Goal: Information Seeking & Learning: Learn about a topic

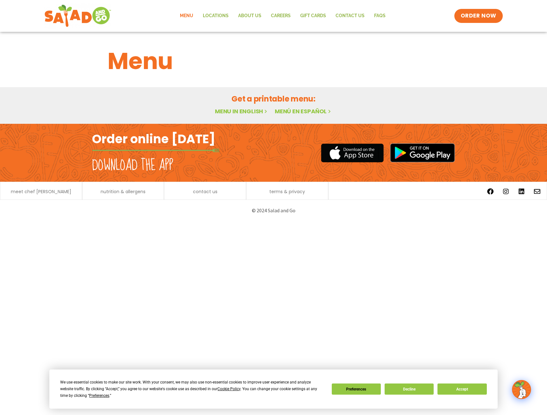
click at [193, 16] on link "Menu" at bounding box center [186, 16] width 23 height 15
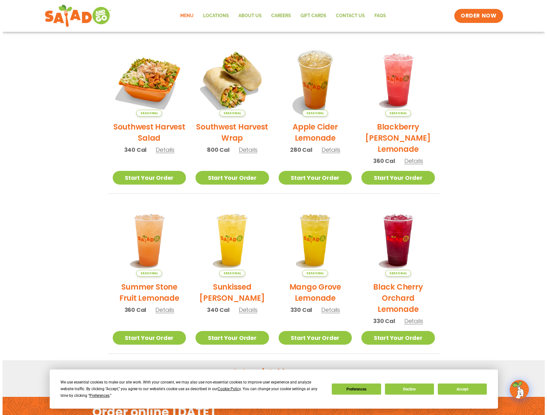
scroll to position [127, 0]
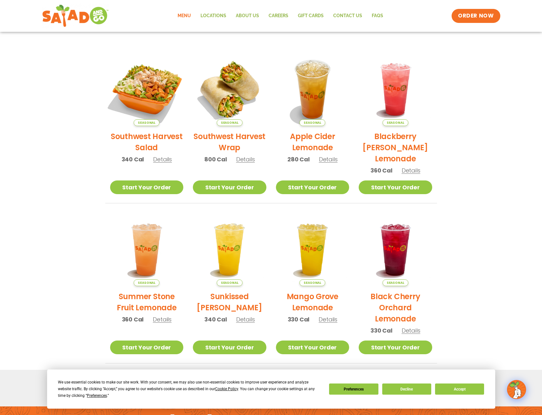
click at [141, 86] on img at bounding box center [147, 89] width 86 height 86
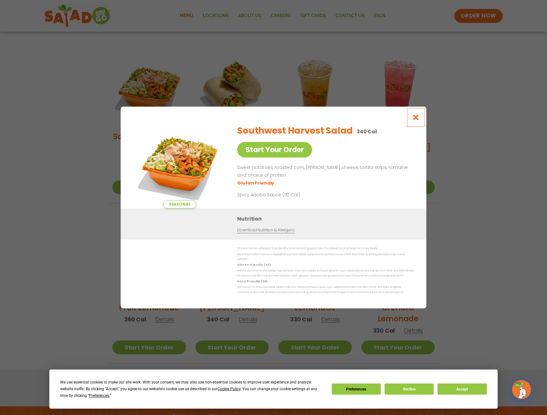
click at [418, 121] on icon "Close modal" at bounding box center [416, 117] width 8 height 7
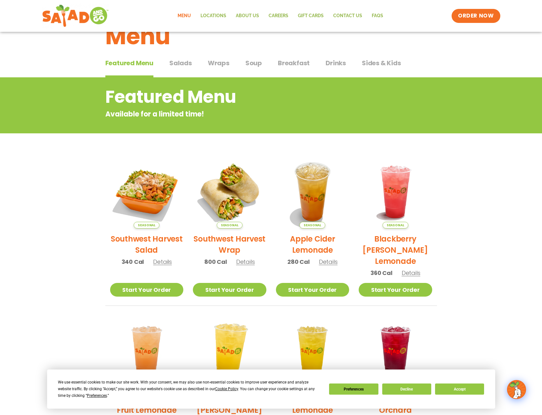
scroll to position [0, 0]
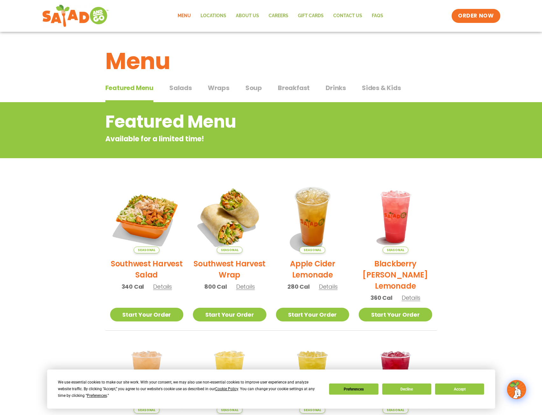
click at [176, 89] on span "Salads" at bounding box center [180, 88] width 23 height 10
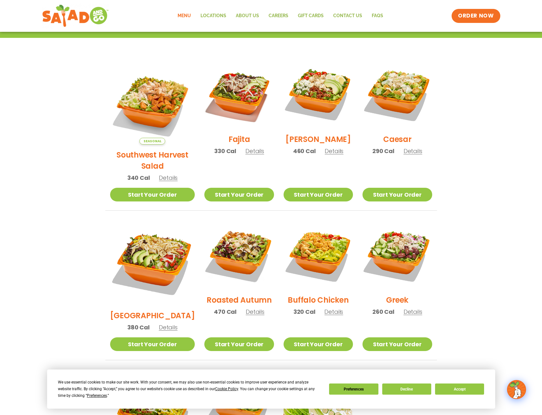
scroll to position [130, 0]
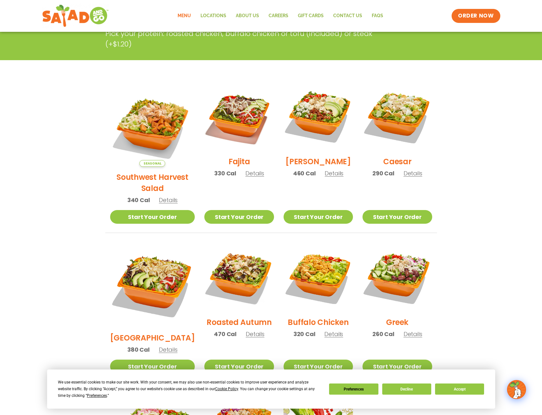
click at [249, 177] on span "Details" at bounding box center [255, 173] width 19 height 8
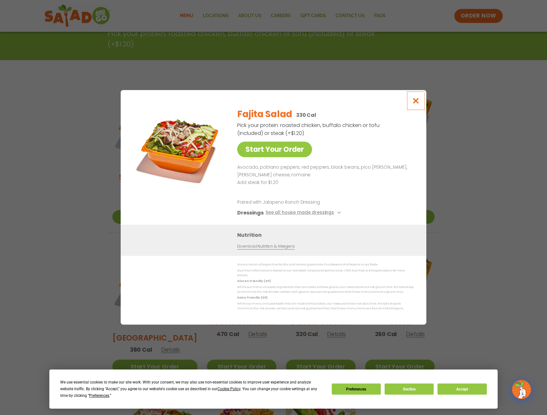
click at [414, 104] on icon "Close modal" at bounding box center [416, 100] width 8 height 7
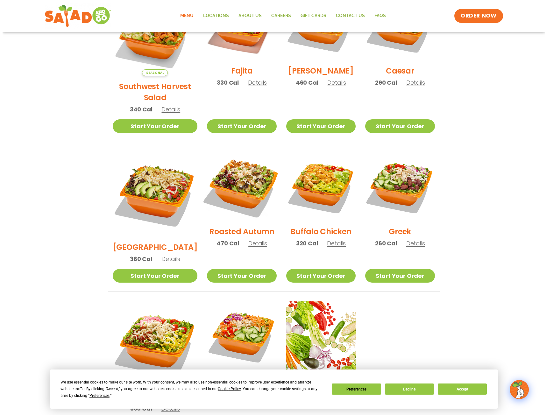
scroll to position [225, 0]
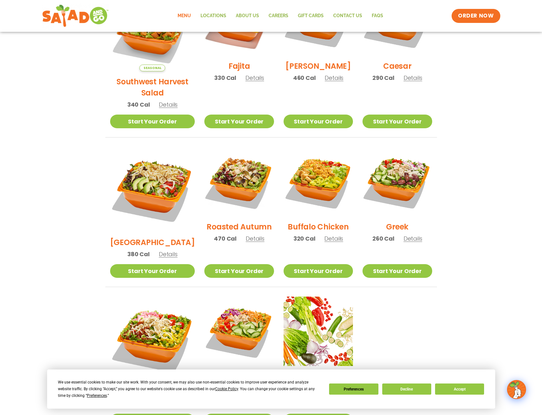
click at [247, 235] on span "Details" at bounding box center [255, 239] width 19 height 8
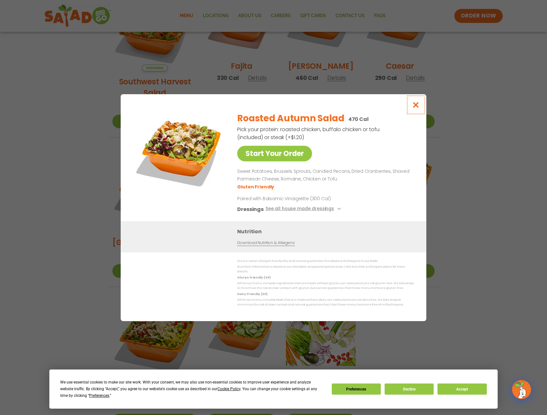
click at [417, 107] on icon "Close modal" at bounding box center [416, 105] width 8 height 7
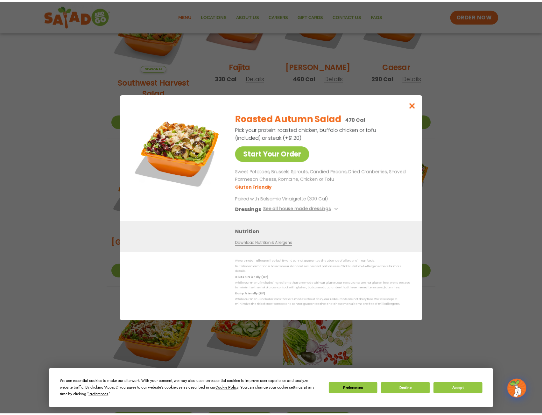
scroll to position [212, 0]
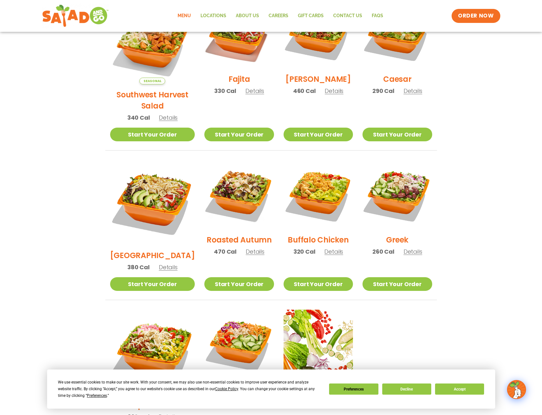
click at [411, 248] on span "Details" at bounding box center [413, 252] width 19 height 8
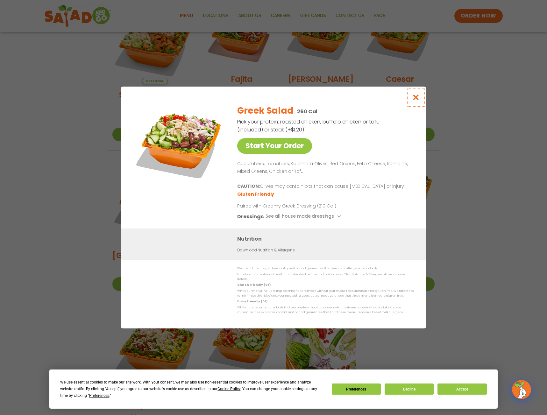
click at [416, 100] on icon "Close modal" at bounding box center [416, 97] width 8 height 7
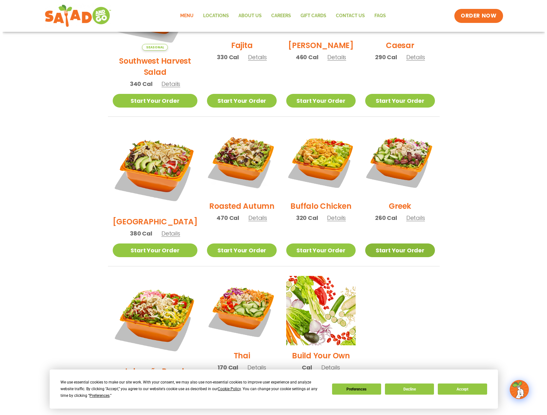
scroll to position [339, 0]
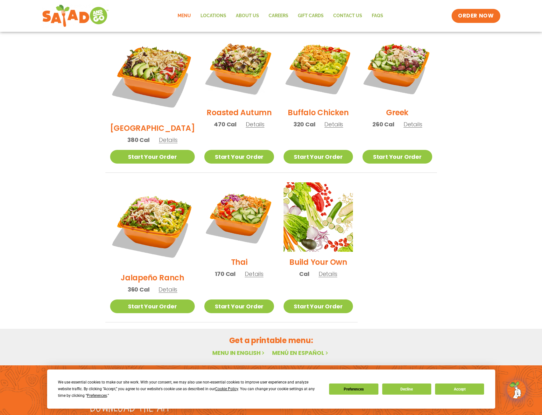
click at [165, 286] on span "Details" at bounding box center [168, 290] width 19 height 8
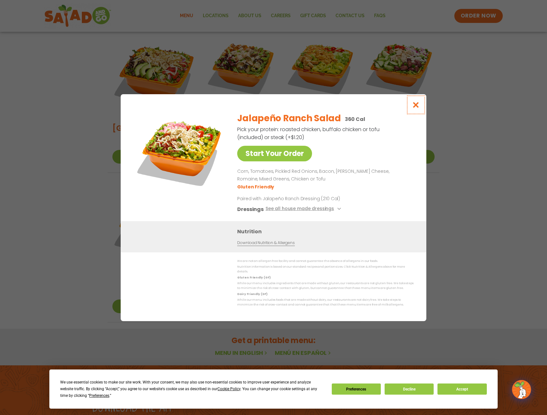
click at [416, 107] on icon "Close modal" at bounding box center [416, 105] width 8 height 7
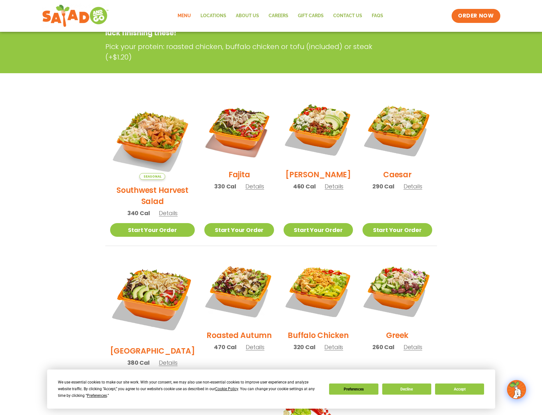
scroll to position [180, 0]
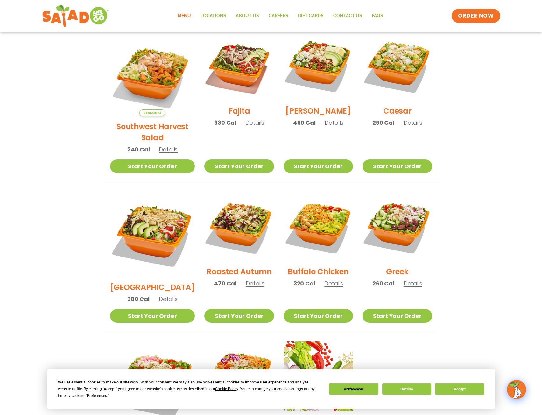
click at [328, 280] on span "Details" at bounding box center [334, 284] width 19 height 8
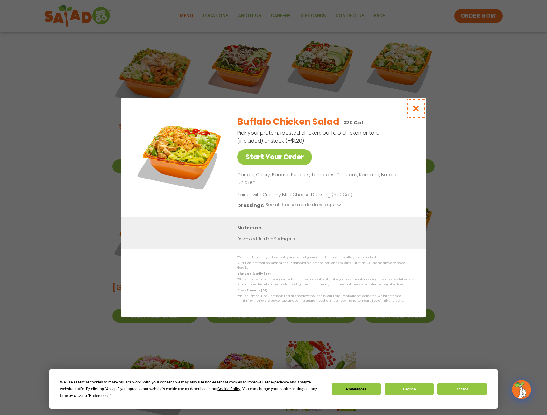
click at [416, 112] on icon "Close modal" at bounding box center [416, 108] width 8 height 7
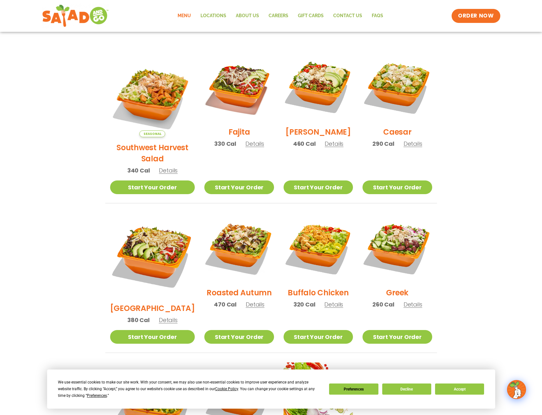
scroll to position [148, 0]
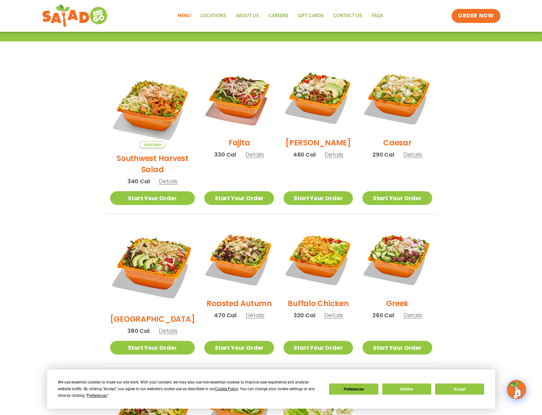
click at [161, 327] on span "Details" at bounding box center [168, 331] width 19 height 8
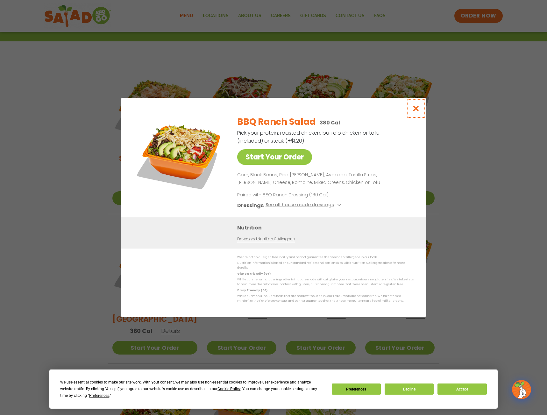
click at [415, 112] on icon "Close modal" at bounding box center [416, 108] width 8 height 7
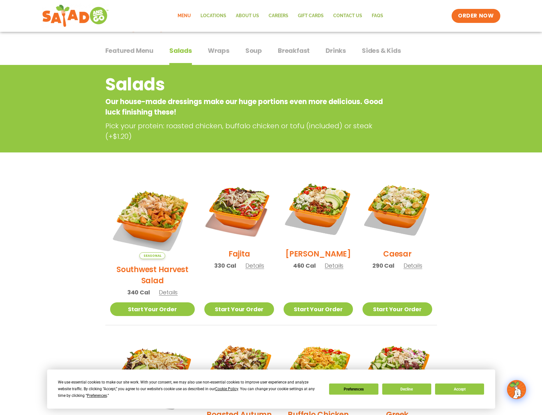
scroll to position [0, 0]
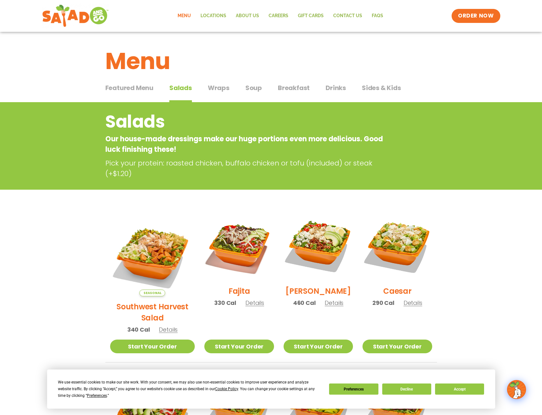
click at [251, 87] on span "Soup" at bounding box center [254, 88] width 17 height 10
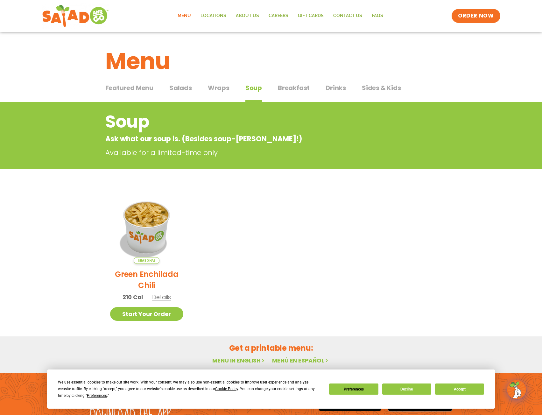
click at [288, 92] on span "Breakfast" at bounding box center [294, 88] width 32 height 10
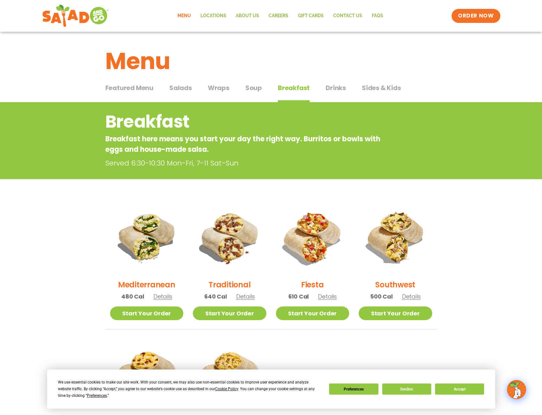
click at [390, 84] on span "Sides & Kids" at bounding box center [381, 88] width 39 height 10
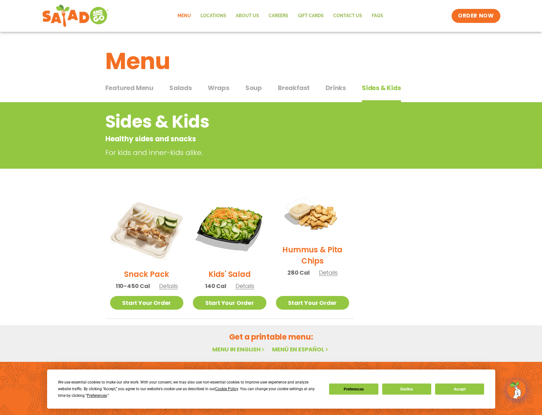
click at [169, 286] on span "Details" at bounding box center [168, 286] width 19 height 8
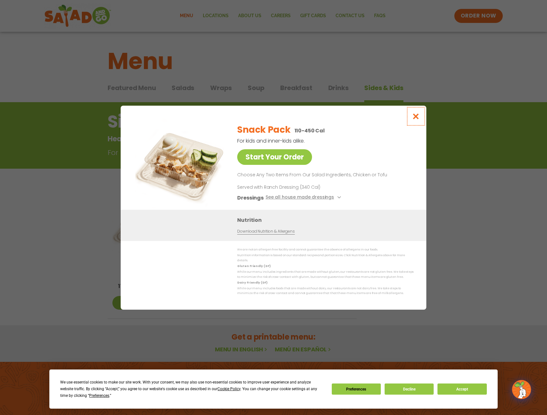
click at [418, 120] on icon "Close modal" at bounding box center [416, 116] width 8 height 7
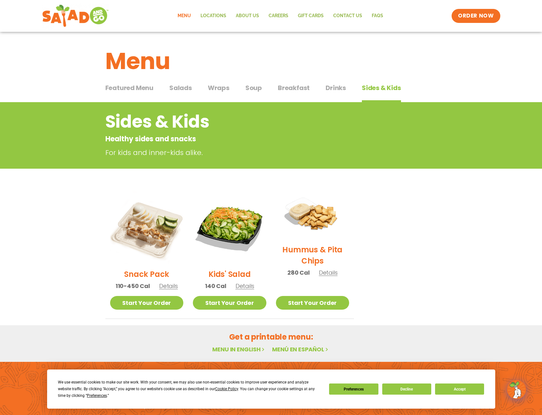
click at [332, 88] on span "Drinks" at bounding box center [336, 88] width 20 height 10
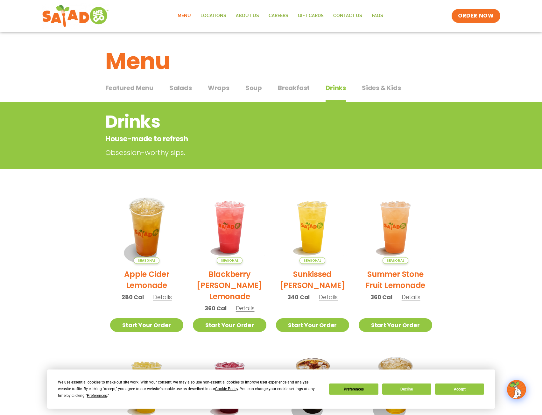
click at [216, 89] on span "Wraps" at bounding box center [219, 88] width 22 height 10
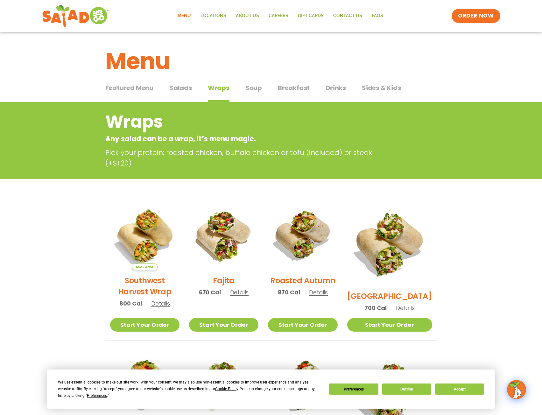
click at [177, 89] on span "Salads" at bounding box center [180, 88] width 23 height 10
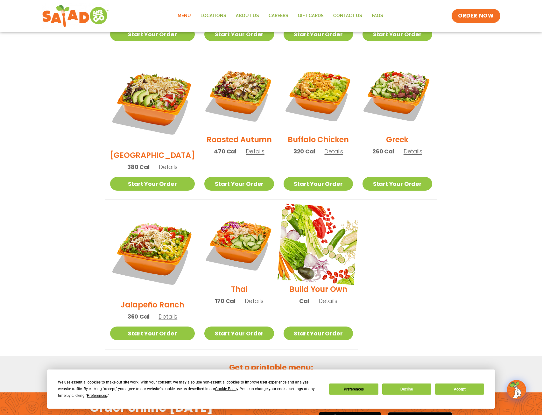
scroll to position [318, 0]
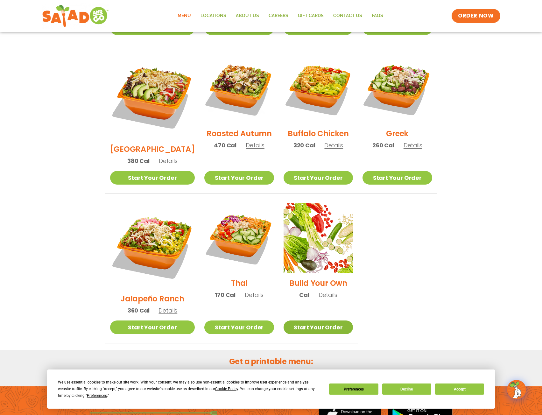
click at [313, 321] on link "Start Your Order" at bounding box center [318, 328] width 69 height 14
